Goal: Navigation & Orientation: Find specific page/section

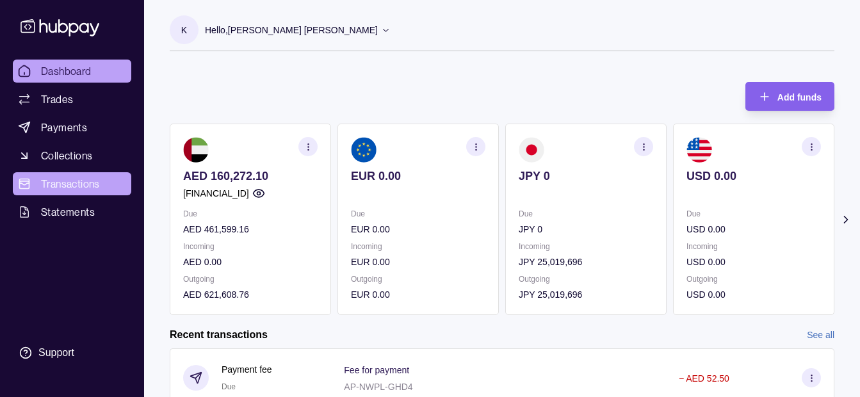
click at [74, 176] on link "Transactions" at bounding box center [72, 183] width 119 height 23
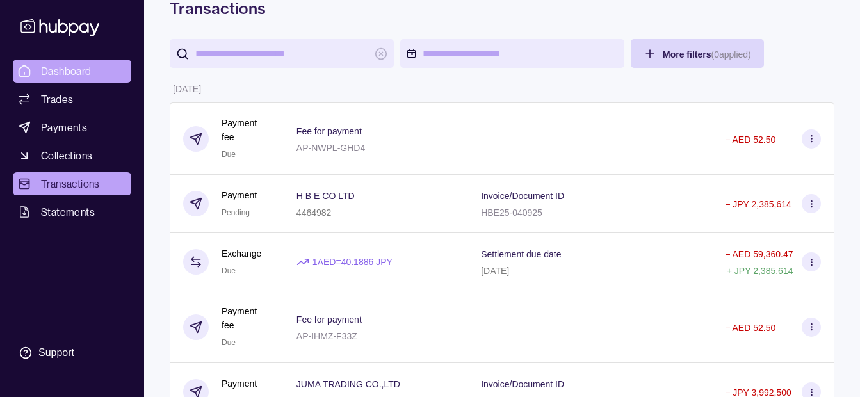
scroll to position [64, 0]
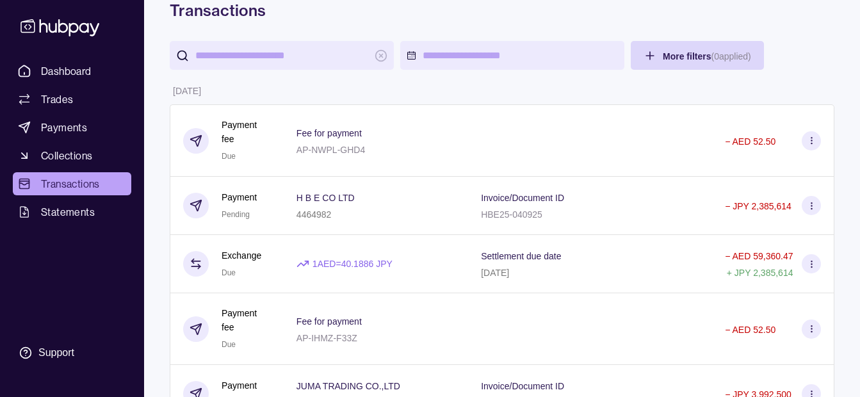
click at [46, 58] on div "Dashboard Trades Payments Collections Transactions Statements Support" at bounding box center [72, 198] width 144 height 397
click at [49, 62] on link "Dashboard" at bounding box center [72, 71] width 119 height 23
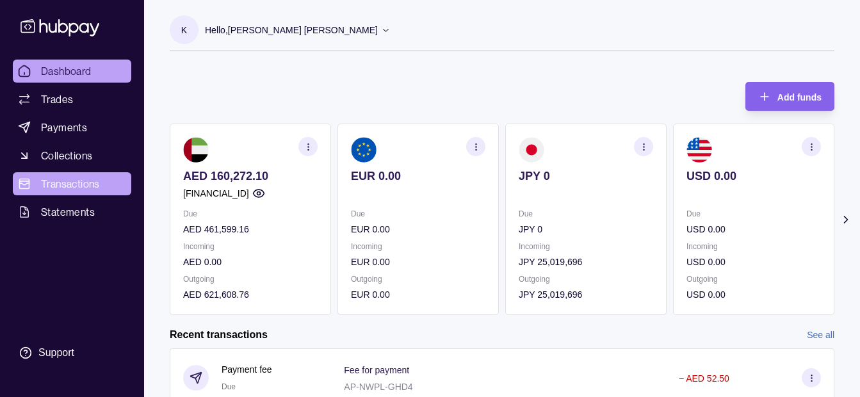
click at [106, 181] on link "Transactions" at bounding box center [72, 183] width 119 height 23
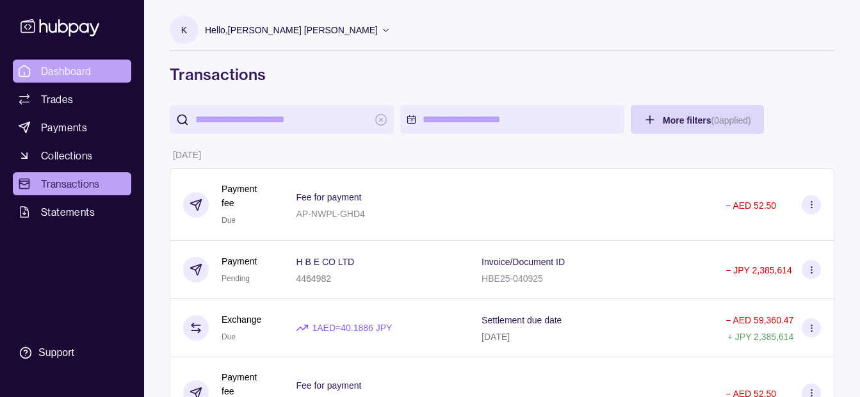
click at [92, 66] on link "Dashboard" at bounding box center [72, 71] width 119 height 23
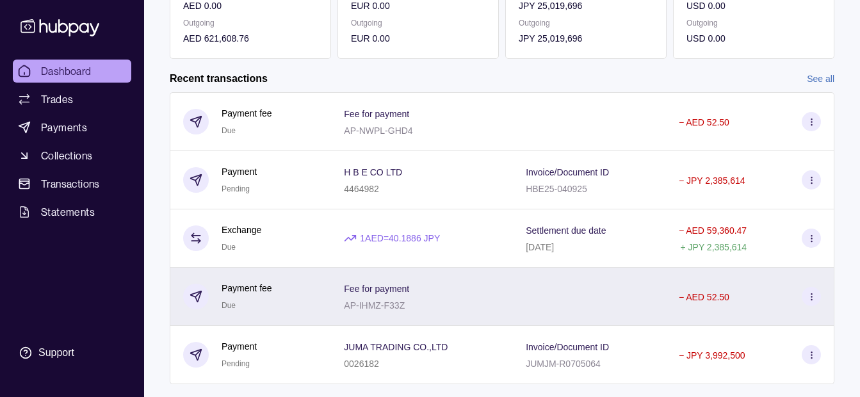
scroll to position [284, 0]
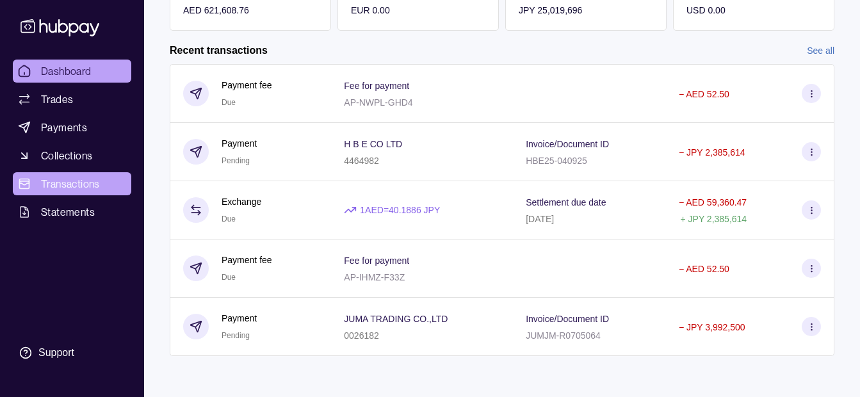
click at [125, 179] on link "Transactions" at bounding box center [72, 183] width 119 height 23
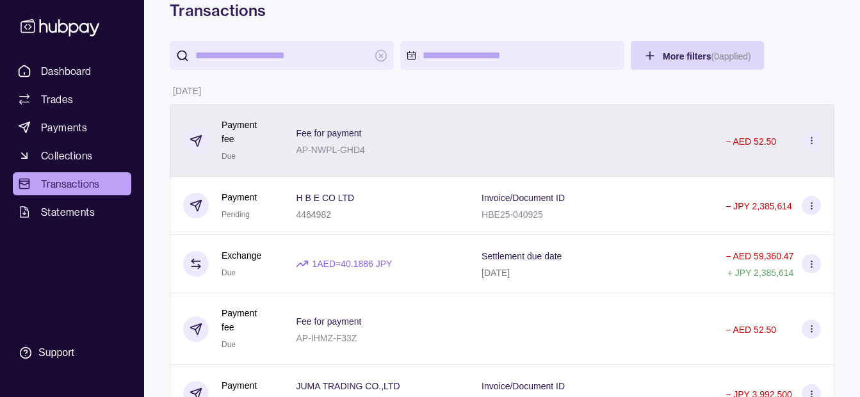
scroll to position [128, 0]
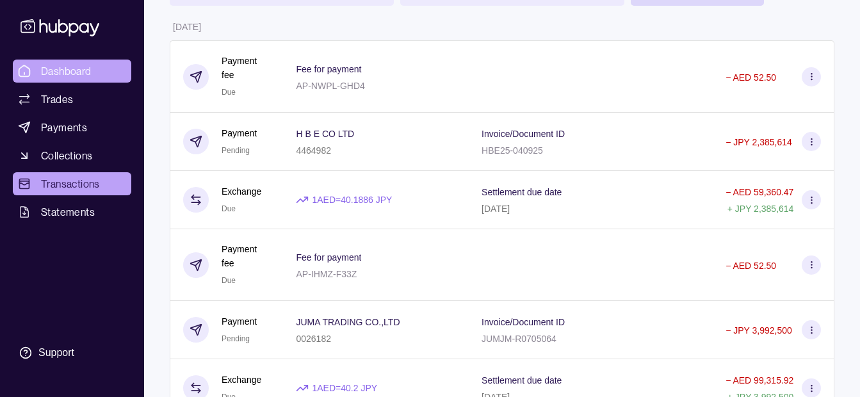
click at [99, 71] on link "Dashboard" at bounding box center [72, 71] width 119 height 23
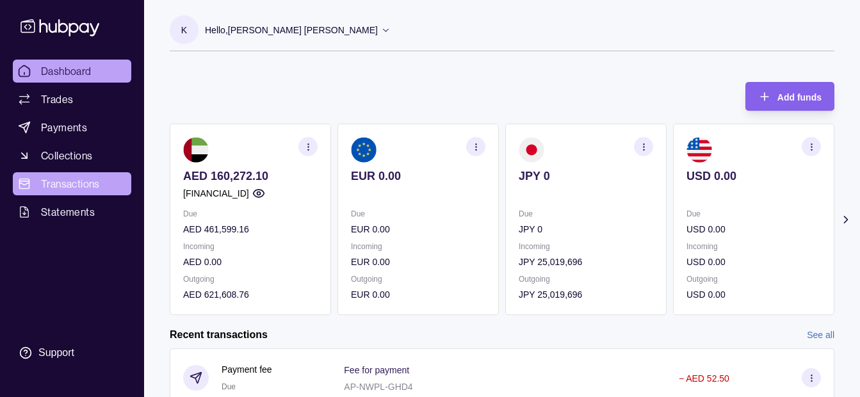
click at [78, 183] on span "Transactions" at bounding box center [70, 183] width 59 height 15
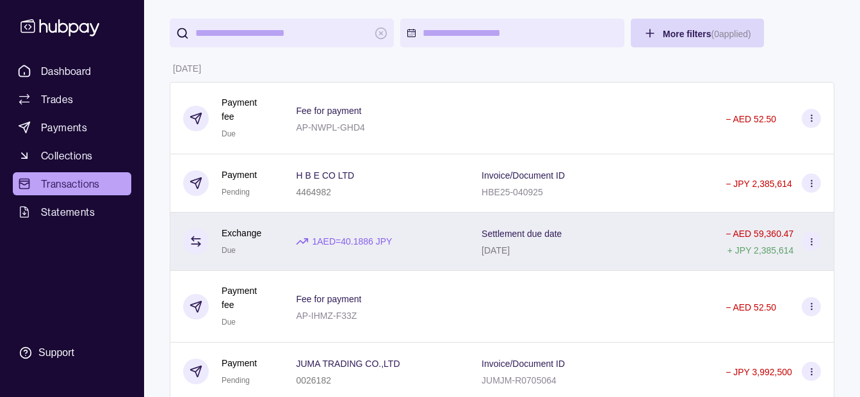
scroll to position [64, 0]
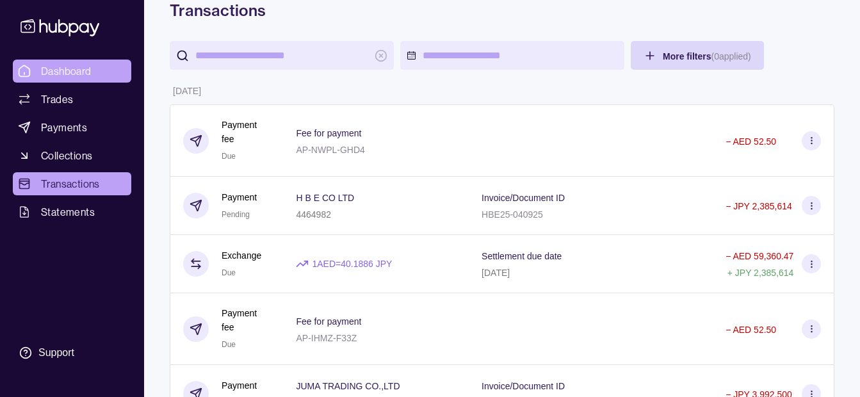
click at [53, 68] on span "Dashboard" at bounding box center [66, 70] width 51 height 15
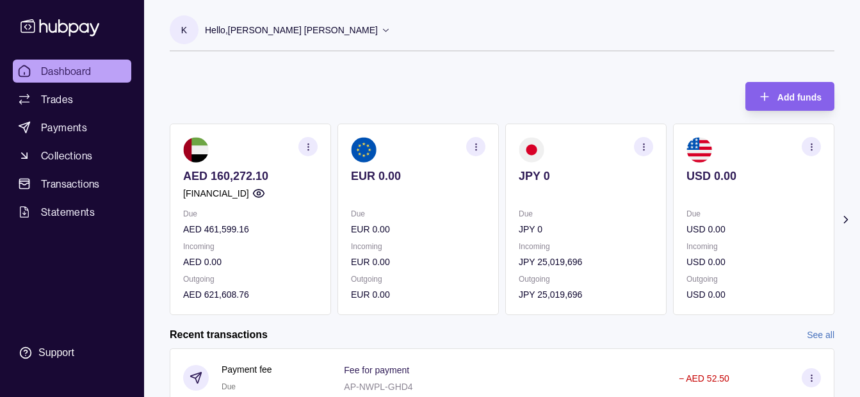
click at [270, 31] on p "Hello, [PERSON_NAME] [PERSON_NAME]" at bounding box center [291, 30] width 173 height 14
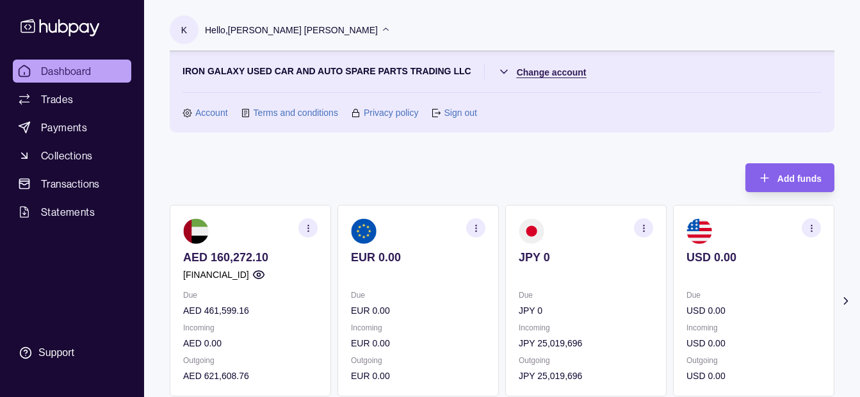
click at [554, 74] on html "Dashboard Trades Payments Collections Transactions Statements Support K Hello, …" at bounding box center [430, 381] width 860 height 763
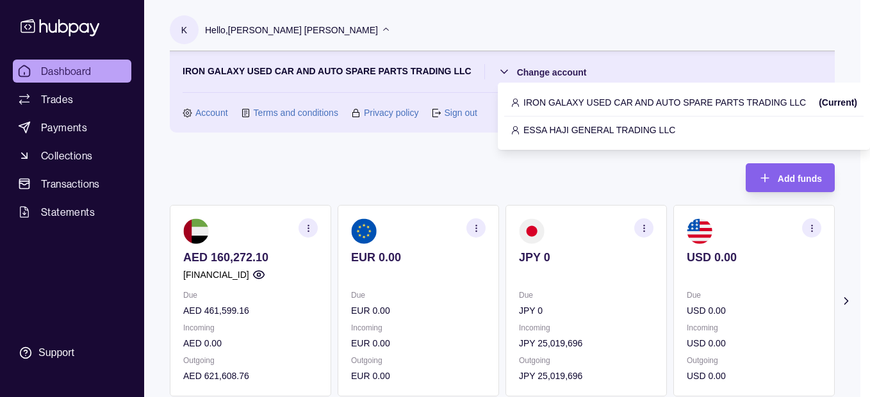
click at [545, 133] on p "ESSA HAJI GENERAL TRADING LLC" at bounding box center [599, 130] width 152 height 14
